Goal: Find specific page/section: Locate a particular part of the current website

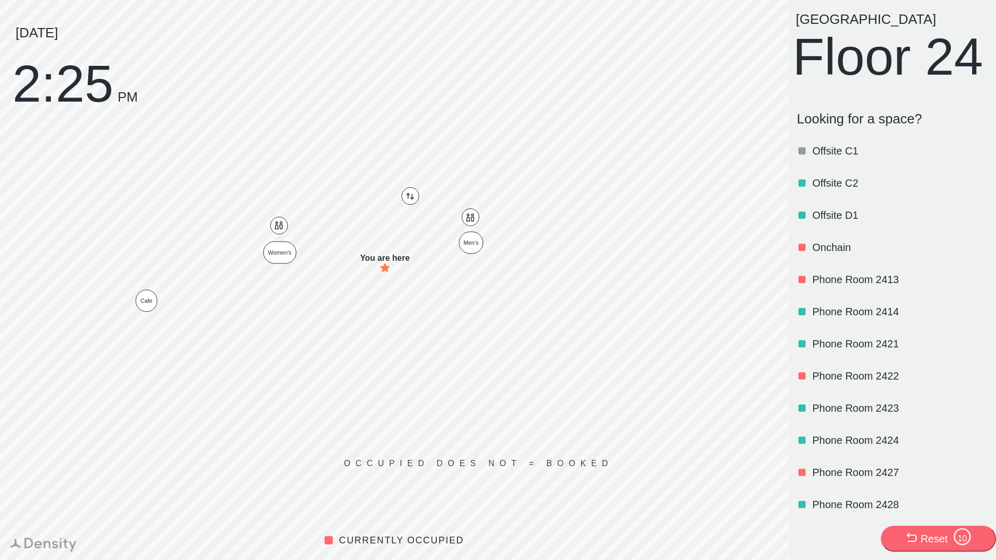
scroll to position [621, 0]
click at [832, 222] on p "Offsite D1" at bounding box center [898, 215] width 173 height 15
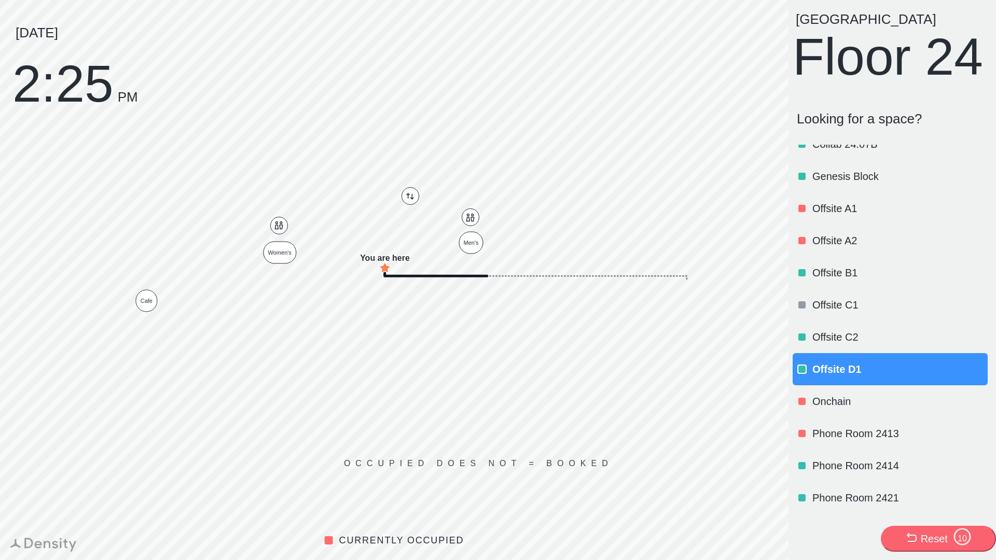
scroll to position [466, 0]
click at [851, 281] on p "Offsite B1" at bounding box center [898, 273] width 173 height 15
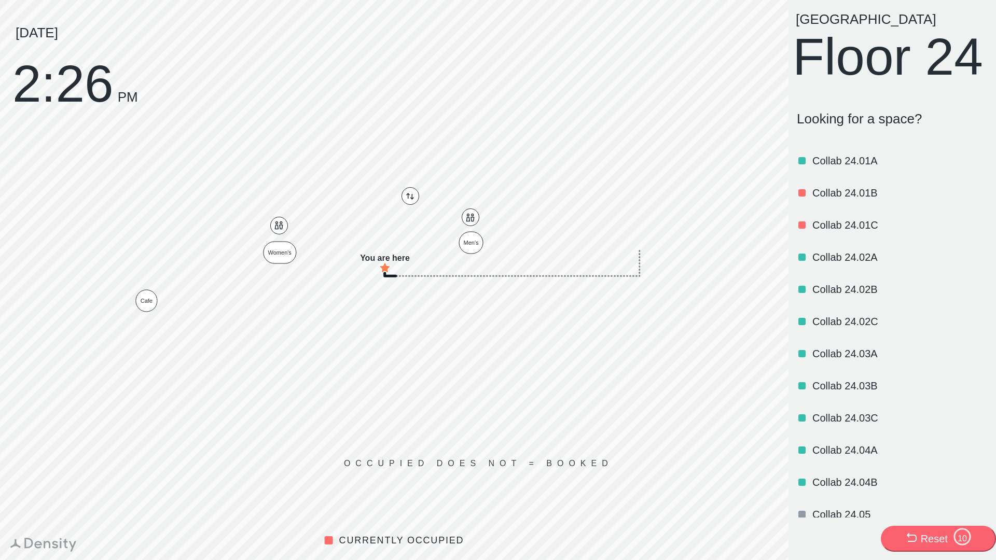
scroll to position [733, 0]
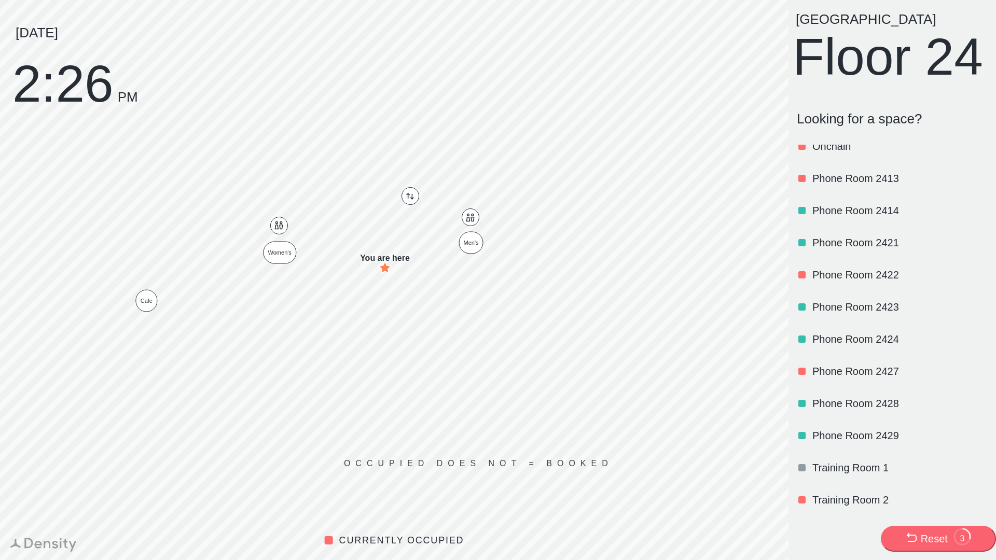
click at [844, 475] on p "Training Room 1" at bounding box center [898, 467] width 173 height 15
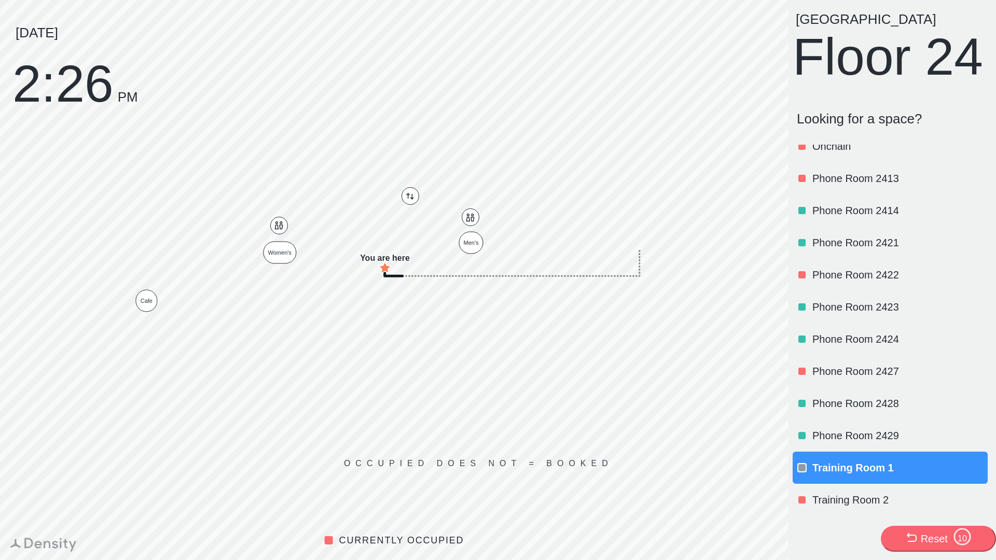
click at [845, 475] on p "Training Room 1" at bounding box center [898, 467] width 173 height 15
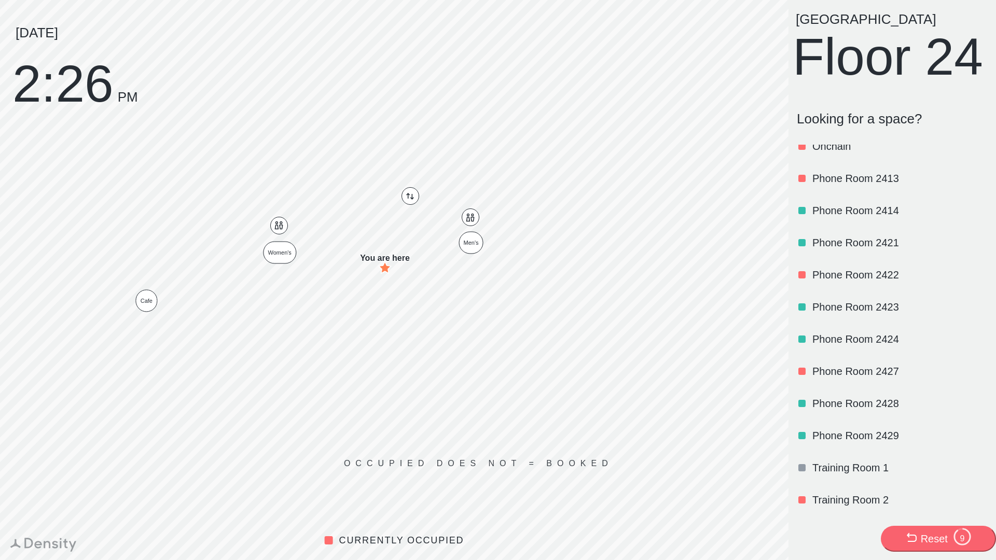
click at [873, 475] on p "Training Room 1" at bounding box center [898, 467] width 173 height 15
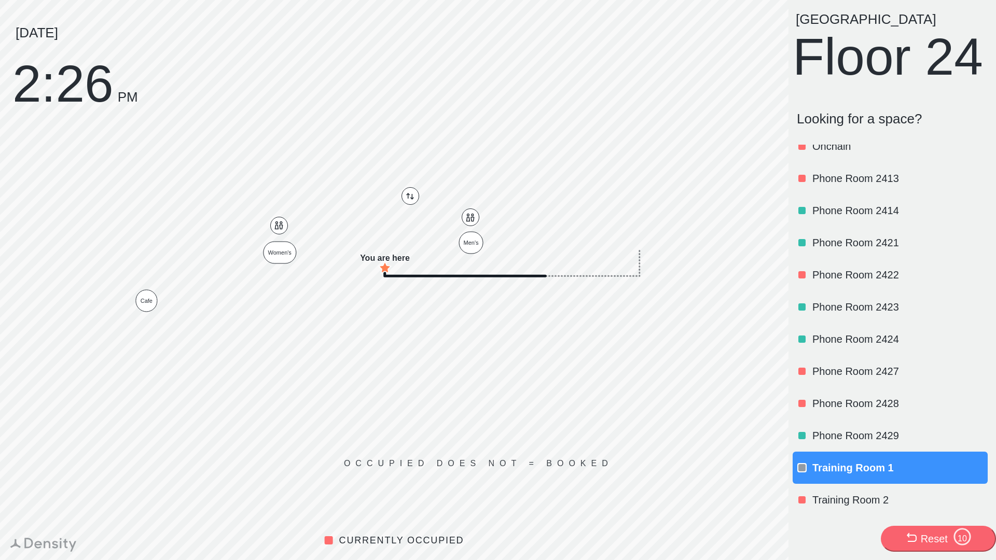
scroll to position [766, 0]
click at [838, 491] on div "Training Room 2" at bounding box center [898, 499] width 173 height 35
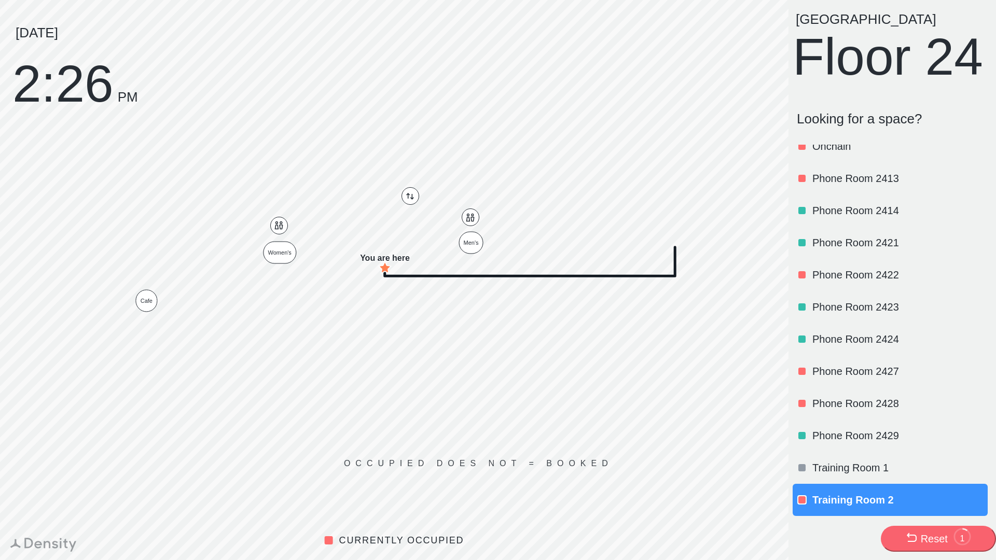
scroll to position [0, 0]
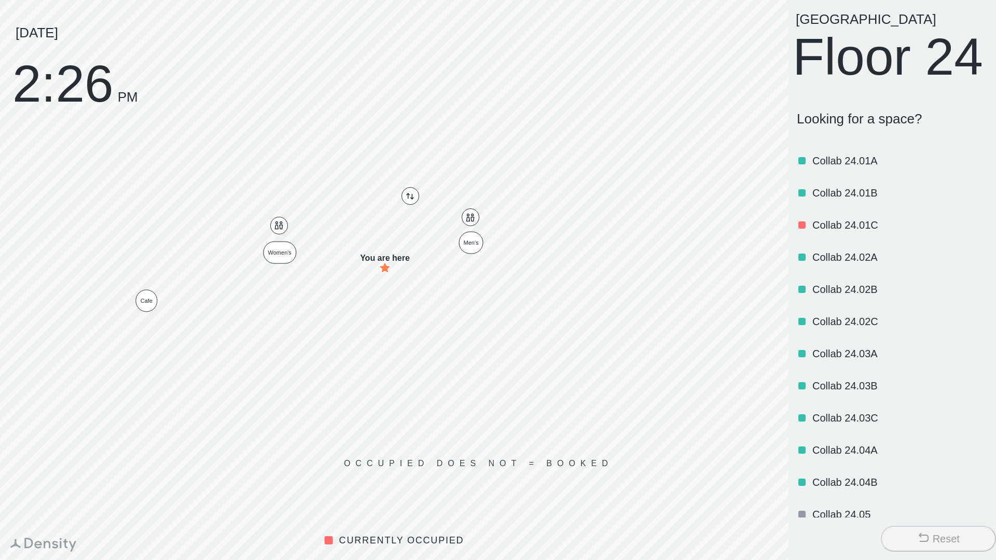
click at [822, 243] on div "Collab 24.01C" at bounding box center [898, 224] width 173 height 35
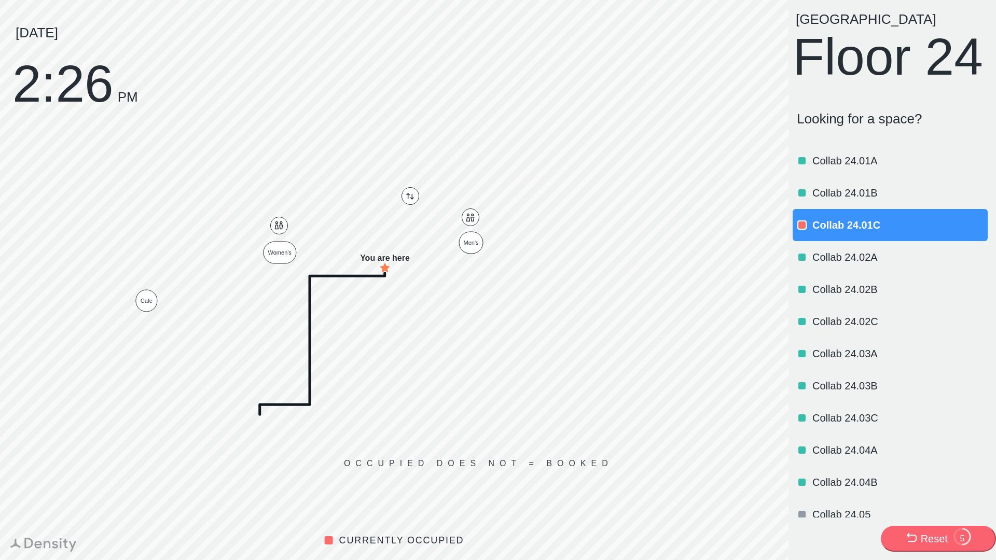
click at [879, 297] on p "Collab 24.02B" at bounding box center [898, 289] width 173 height 15
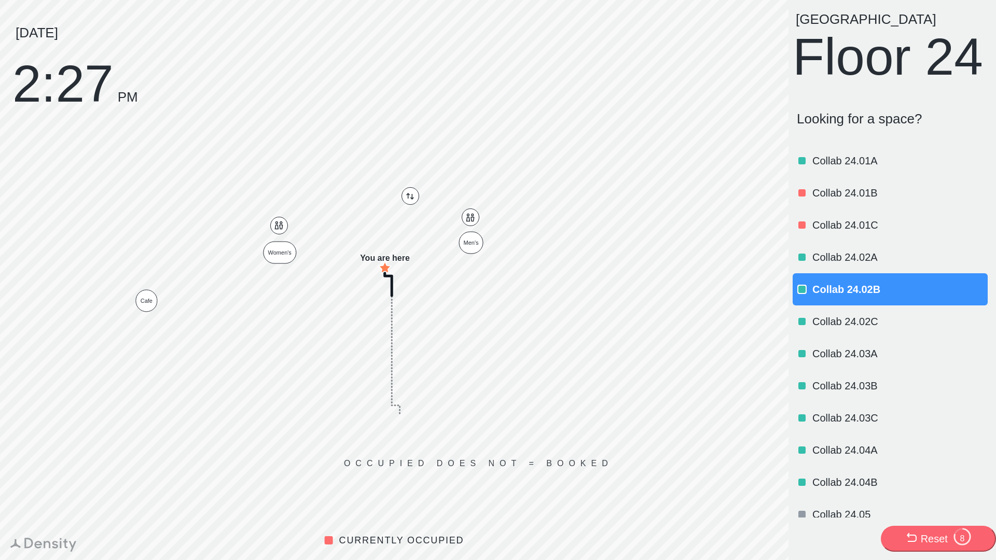
click at [875, 200] on p "Collab 24.01B" at bounding box center [898, 193] width 173 height 15
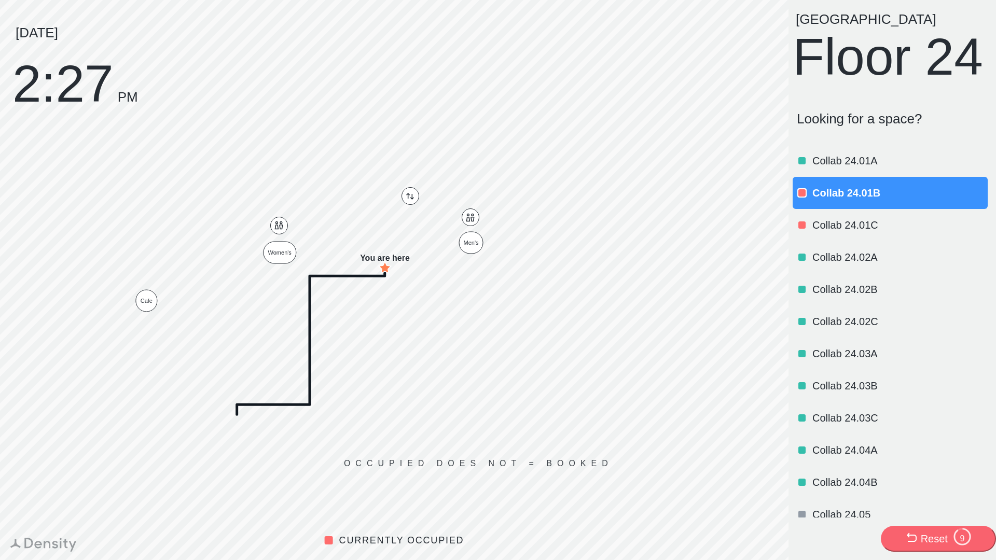
click at [899, 393] on p "Collab 24.03B" at bounding box center [898, 386] width 173 height 15
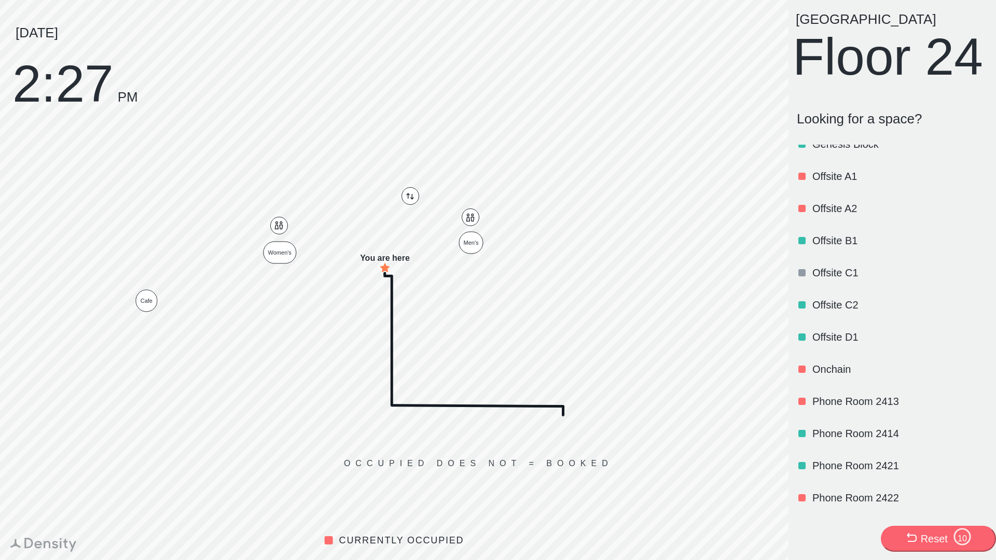
scroll to position [507, 0]
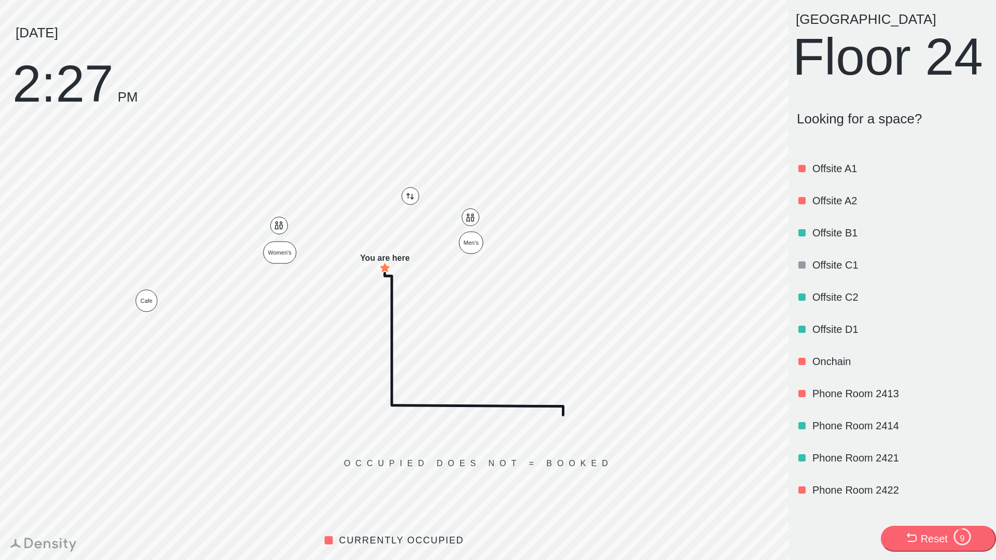
click at [910, 240] on p "Offsite B1" at bounding box center [898, 233] width 173 height 15
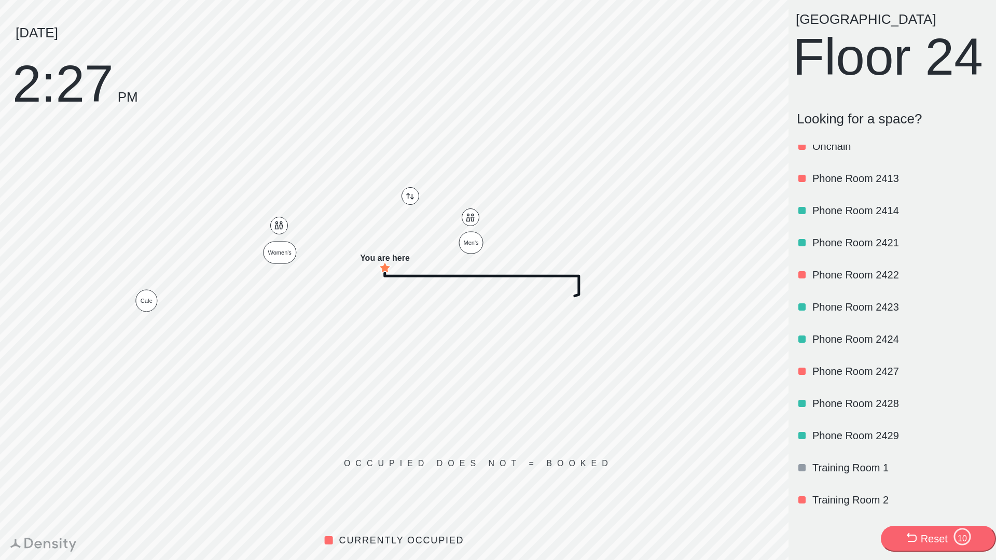
scroll to position [766, 0]
click at [813, 467] on p "Training Room 1" at bounding box center [898, 467] width 173 height 15
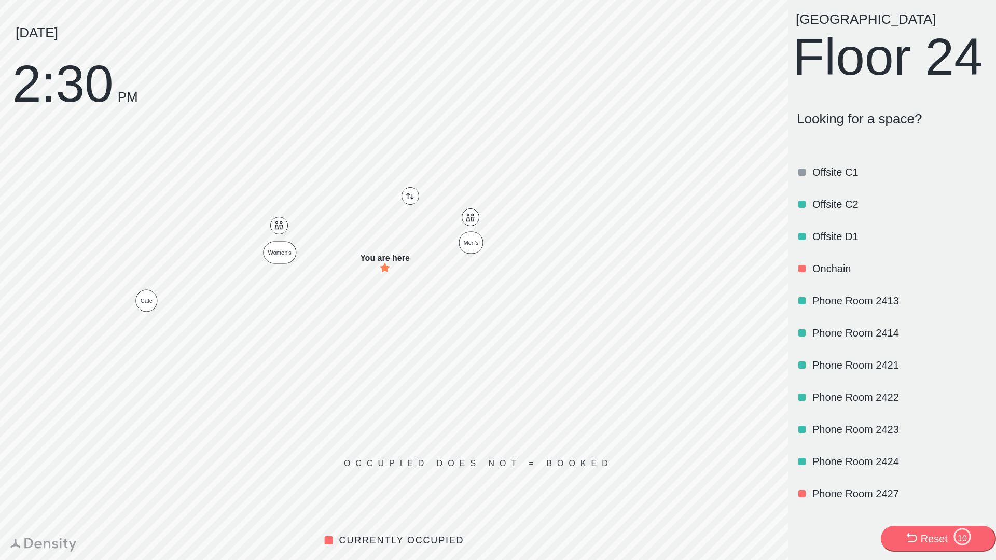
scroll to position [599, 0]
click at [836, 244] on p "Offsite D1" at bounding box center [898, 236] width 173 height 15
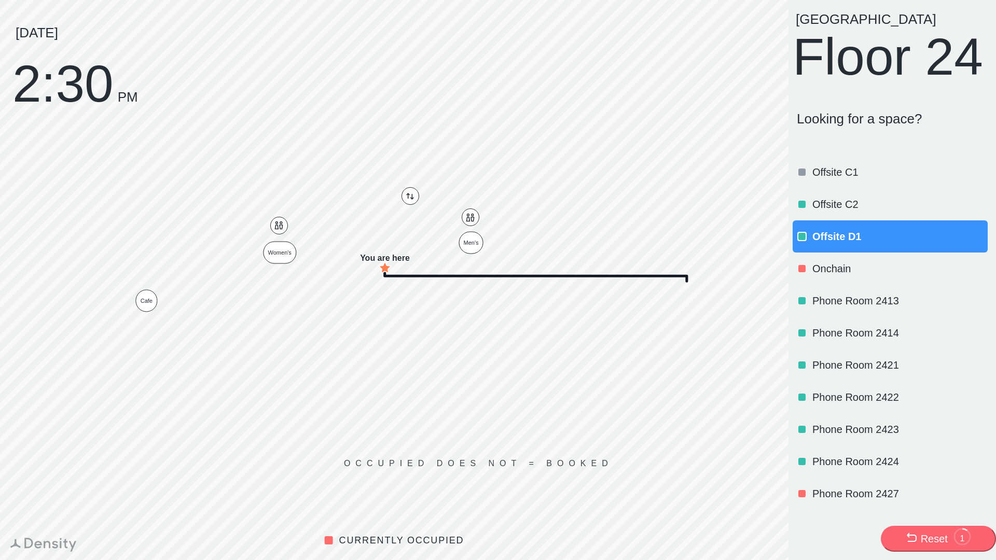
scroll to position [0, 0]
